Goal: Task Accomplishment & Management: Use online tool/utility

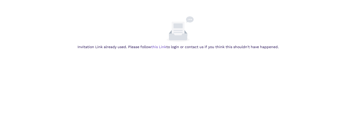
click at [163, 49] on div "Invitation Link already used. Please follow this Link to login or contact us if…" at bounding box center [178, 47] width 352 height 6
click at [0, 0] on link "this Link" at bounding box center [0, 0] width 0 height 0
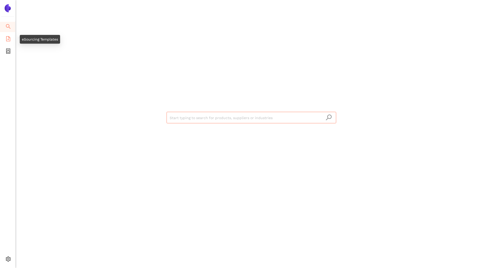
click at [10, 40] on icon "file-add" at bounding box center [8, 38] width 4 height 5
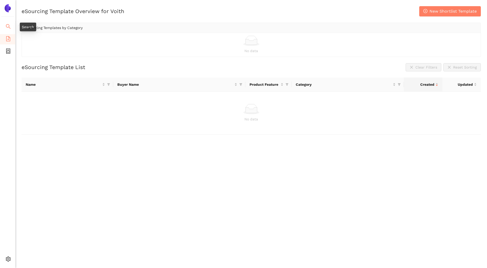
click at [9, 29] on span "search" at bounding box center [8, 27] width 5 height 10
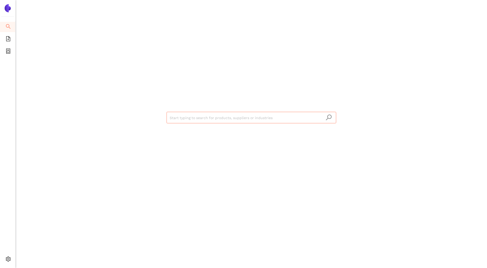
click at [328, 119] on icon "search" at bounding box center [329, 117] width 6 height 6
click at [309, 117] on input "search" at bounding box center [251, 117] width 163 height 11
click at [8, 259] on icon "setting" at bounding box center [8, 259] width 5 height 5
click at [34, 247] on div "Start typing to search for products, suppliers or industries" at bounding box center [251, 134] width 472 height 268
click at [33, 248] on span "My Account" at bounding box center [36, 248] width 21 height 4
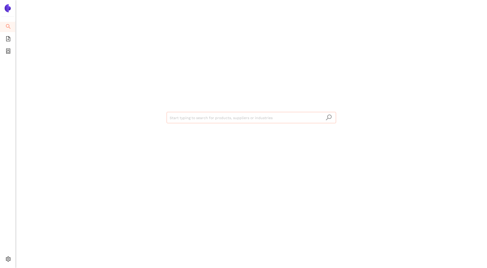
click at [209, 117] on input "search" at bounding box center [251, 117] width 163 height 11
paste input "Bearing bracket / [DEMOGRAPHIC_DATA] cone / Coupling body G26CrMo4+QT2"
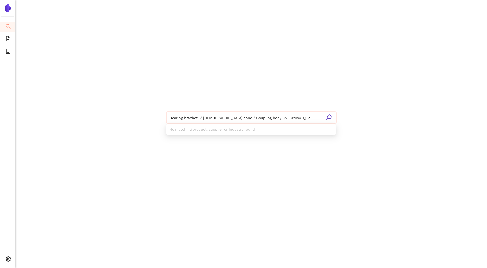
type input "Bearing bracket / [DEMOGRAPHIC_DATA] cone / Coupling body G26CrMo4+QT2"
click at [330, 118] on icon "search" at bounding box center [329, 117] width 6 height 6
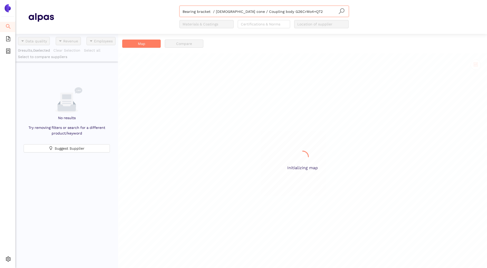
scroll to position [230, 99]
drag, startPoint x: 236, startPoint y: 11, endPoint x: 58, endPoint y: 18, distance: 177.9
click at [60, 18] on div "Bearing bracket / Male cone / Coupling body G26CrMo4+QT2 Materials & Coatings C…" at bounding box center [264, 17] width 421 height 23
click at [341, 13] on icon "search" at bounding box center [342, 11] width 6 height 6
drag, startPoint x: 245, startPoint y: 14, endPoint x: 270, endPoint y: 16, distance: 25.3
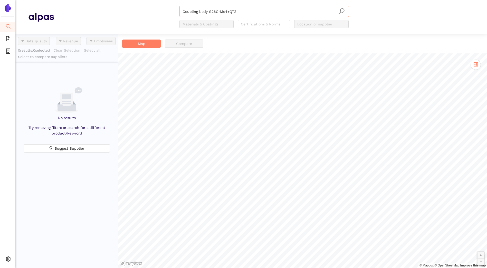
click at [270, 16] on input "Coupling body G26CrMo4+QT2" at bounding box center [264, 11] width 163 height 11
click at [220, 13] on input "Coupling body" at bounding box center [264, 11] width 163 height 11
drag, startPoint x: 150, startPoint y: 9, endPoint x: 136, endPoint y: 8, distance: 13.7
click at [136, 8] on div "Coupling body Materials & Coatings Certifications & Norms Location of supplier" at bounding box center [264, 17] width 421 height 23
click at [340, 10] on icon "search" at bounding box center [342, 11] width 6 height 6
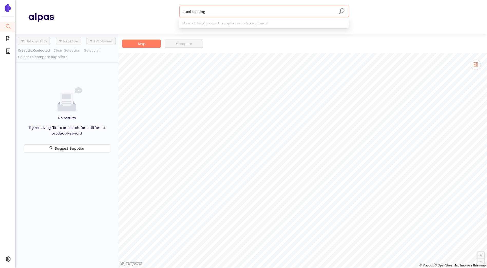
click at [301, 12] on input "steel casting" at bounding box center [264, 11] width 163 height 11
drag, startPoint x: 227, startPoint y: 10, endPoint x: 163, endPoint y: 13, distance: 63.5
click at [163, 13] on div "steel casting Materials & Coatings Certifications & Norms Location of supplier" at bounding box center [264, 17] width 421 height 23
paste input "Labyrinth ring S355J2G3"
click at [342, 13] on icon "search" at bounding box center [342, 11] width 6 height 6
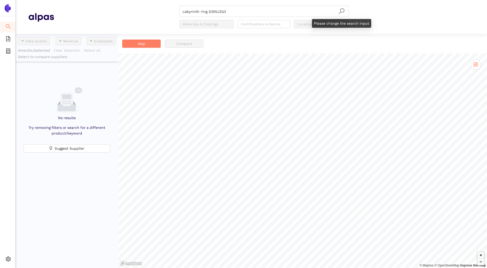
click at [342, 11] on icon "search" at bounding box center [342, 11] width 6 height 6
click at [246, 10] on input "Labyrinth ring S355J2G3" at bounding box center [264, 11] width 163 height 11
click at [49, 148] on button "Suggest Supplier" at bounding box center [67, 148] width 86 height 8
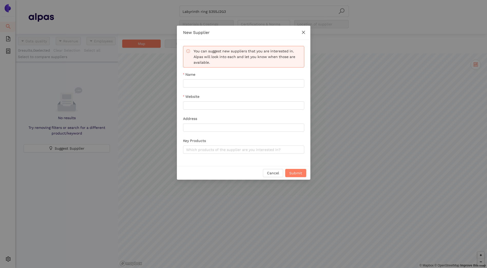
click at [304, 34] on icon "close" at bounding box center [304, 32] width 4 height 4
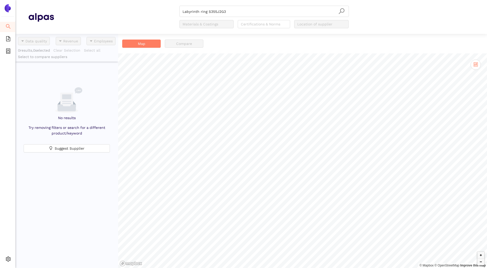
click at [179, 43] on span "Compare" at bounding box center [186, 44] width 43 height 8
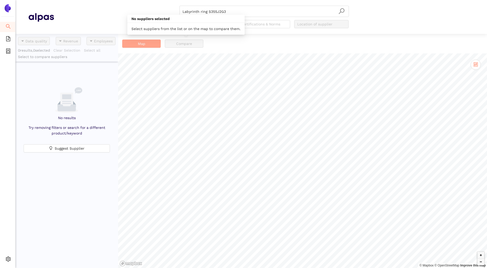
click at [135, 43] on button "Map" at bounding box center [141, 44] width 39 height 8
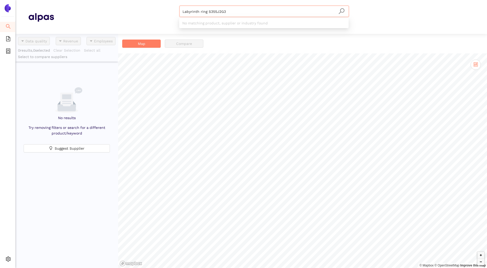
drag, startPoint x: 238, startPoint y: 11, endPoint x: 150, endPoint y: 13, distance: 87.9
click at [150, 13] on div "Labyrinth ring S355J2G3 Materials & Coatings Certifications & Norms Location of…" at bounding box center [264, 17] width 421 height 23
click at [345, 9] on input "casting" at bounding box center [264, 11] width 163 height 11
click at [230, 10] on input "casting" at bounding box center [264, 11] width 163 height 11
click at [222, 13] on input "casting" at bounding box center [264, 11] width 163 height 11
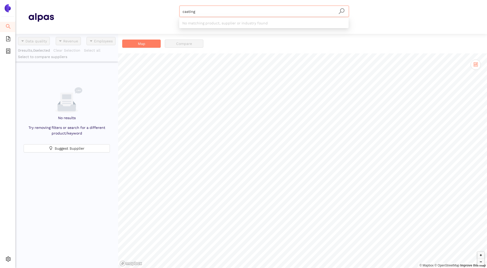
drag, startPoint x: 168, startPoint y: 12, endPoint x: 164, endPoint y: 12, distance: 4.4
click at [164, 12] on div "casting Materials & Coatings Certifications & Norms Location of supplier" at bounding box center [264, 17] width 421 height 23
paste input "Support spigot H.150.060.1022 C45+N"
drag, startPoint x: 249, startPoint y: 13, endPoint x: 174, endPoint y: 10, distance: 75.3
click at [174, 10] on div "Support spigot H.150.060.1022 C45+N Materials & Coatings Certifications & Norms…" at bounding box center [264, 17] width 421 height 23
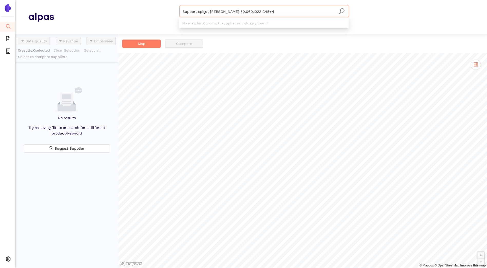
paste input "Mechanical and thermal subcontracting"
type input "Mechanical and thermal subcontracting"
click at [342, 8] on icon "search" at bounding box center [342, 11] width 6 height 6
click at [341, 11] on icon "search" at bounding box center [342, 11] width 6 height 6
click at [216, 20] on div "Materials & Coatings" at bounding box center [207, 24] width 54 height 8
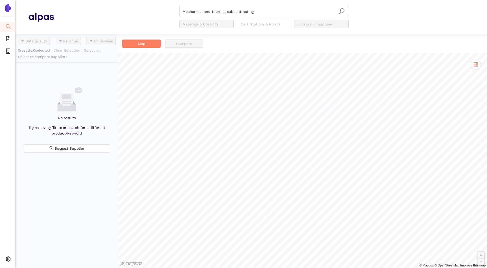
click at [214, 24] on div at bounding box center [204, 24] width 47 height 6
drag, startPoint x: 260, startPoint y: 17, endPoint x: 233, endPoint y: 14, distance: 27.1
click at [226, 15] on div "Mechanical and thermal subcontracting Materials & Coatings Certifications & Nor…" at bounding box center [265, 17] width 170 height 23
drag, startPoint x: 258, startPoint y: 13, endPoint x: 164, endPoint y: 13, distance: 94.3
click at [164, 13] on div "Mechanical and thermal subcontracting Materials & Coatings Certifications & Nor…" at bounding box center [264, 17] width 421 height 23
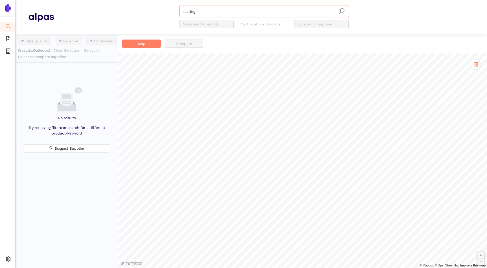
type input "casting"
click at [8, 42] on span "file-add" at bounding box center [8, 39] width 5 height 10
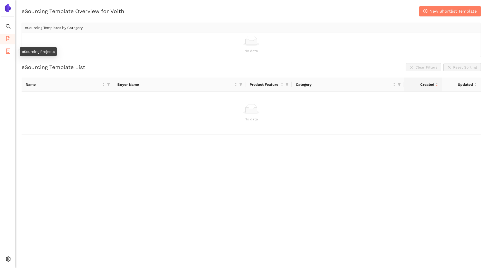
click at [8, 50] on icon "container" at bounding box center [8, 51] width 5 height 5
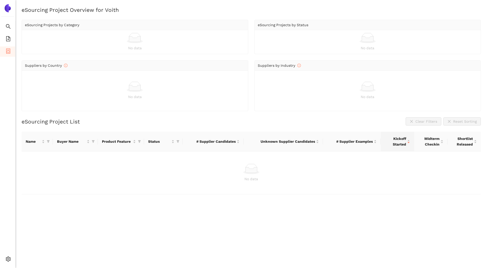
click at [92, 35] on div at bounding box center [135, 38] width 220 height 10
click at [107, 160] on td "No data" at bounding box center [252, 173] width 460 height 43
click at [126, 97] on div "No data" at bounding box center [135, 97] width 220 height 6
click at [75, 47] on div "No data" at bounding box center [135, 48] width 220 height 6
drag, startPoint x: 275, startPoint y: 54, endPoint x: 175, endPoint y: 185, distance: 164.5
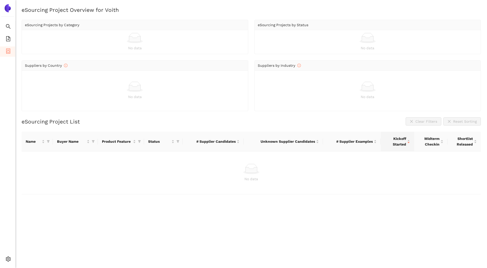
click at [180, 188] on td "No data" at bounding box center [252, 173] width 460 height 43
click at [9, 38] on icon "file-add" at bounding box center [8, 38] width 5 height 5
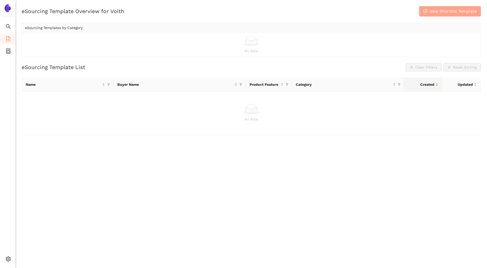
click at [441, 12] on span "New Shortlist Template" at bounding box center [453, 11] width 47 height 6
